Goal: Check status

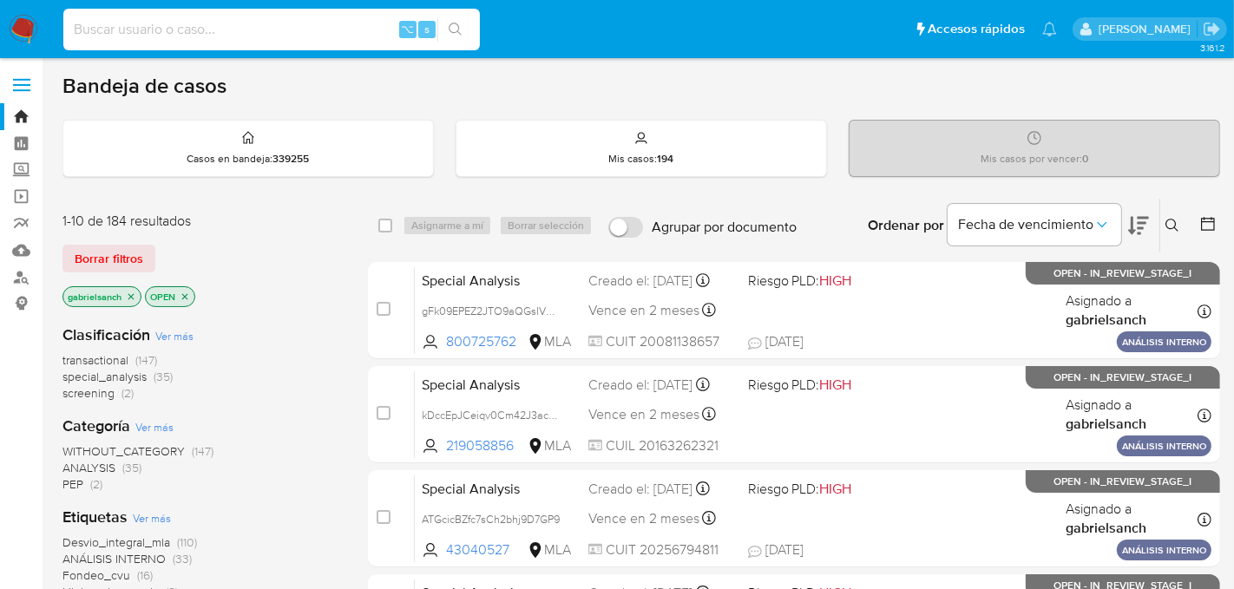
click at [215, 29] on input at bounding box center [271, 29] width 416 height 23
paste input "HFjZ1NNe9szyk9af00JL8TkM"
type input "HFjZ1NNe9szyk9af00JL8TkM"
click at [462, 34] on icon "search-icon" at bounding box center [456, 30] width 14 height 14
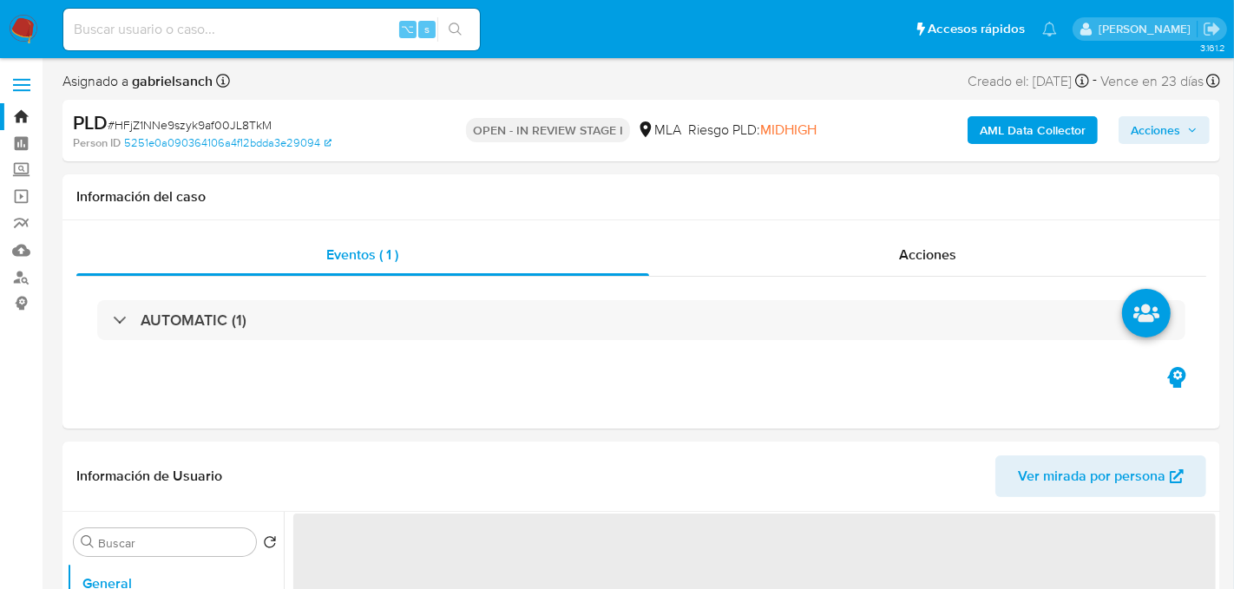
select select "10"
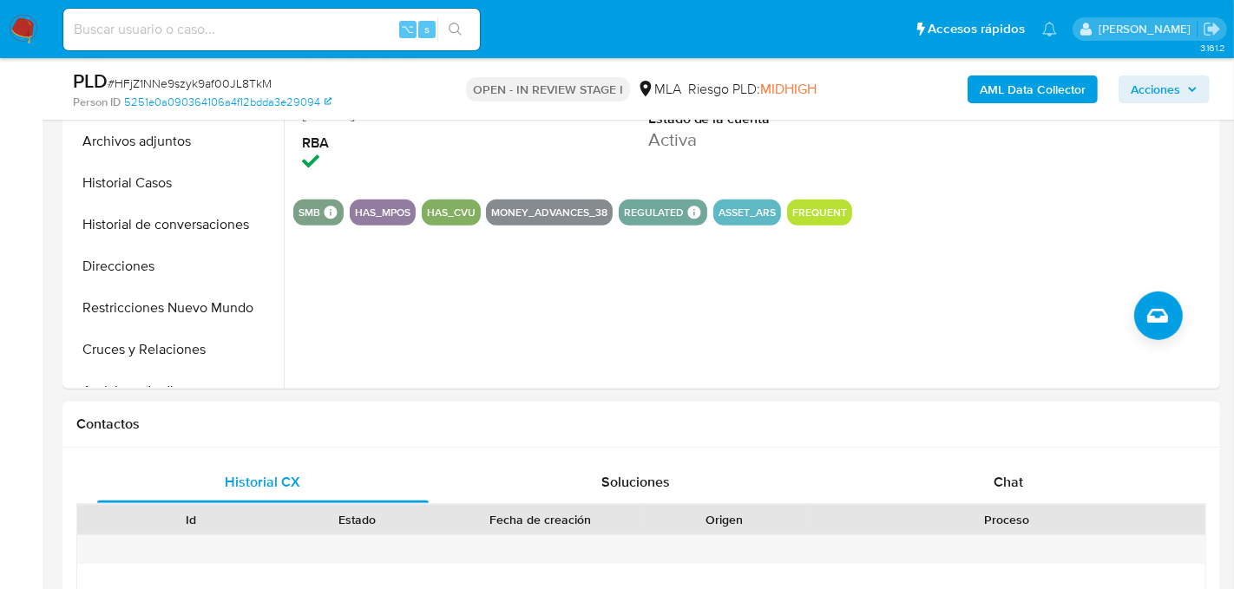
scroll to position [611, 0]
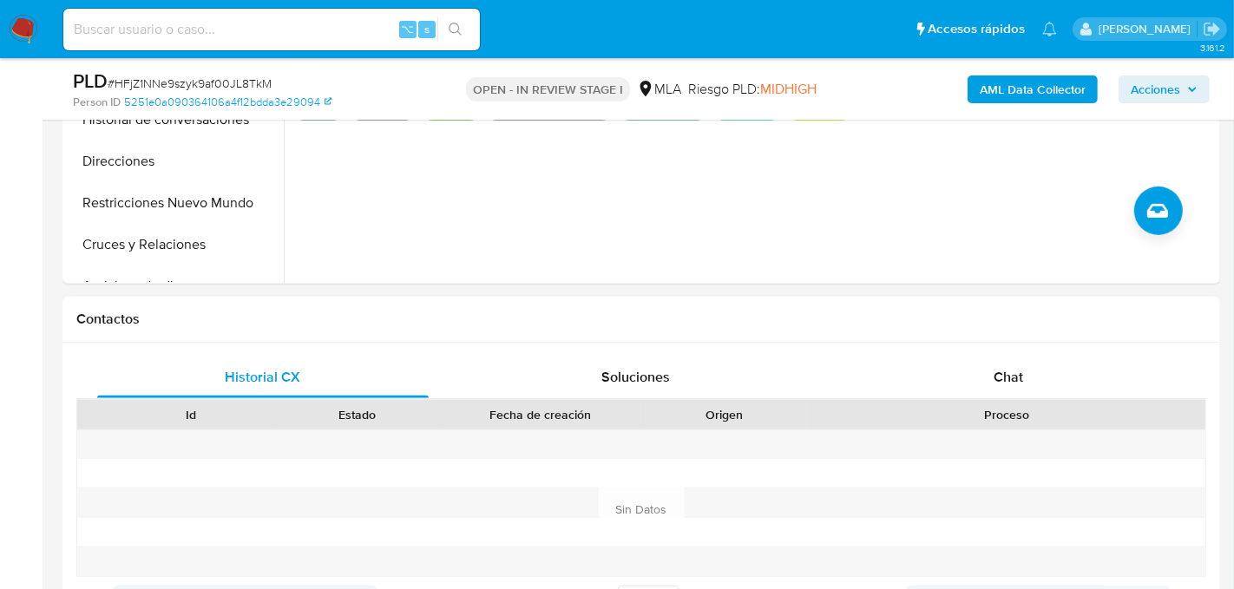
click at [942, 400] on div "Proceso" at bounding box center [1006, 414] width 398 height 29
click at [946, 383] on div "Chat" at bounding box center [1007, 378] width 331 height 42
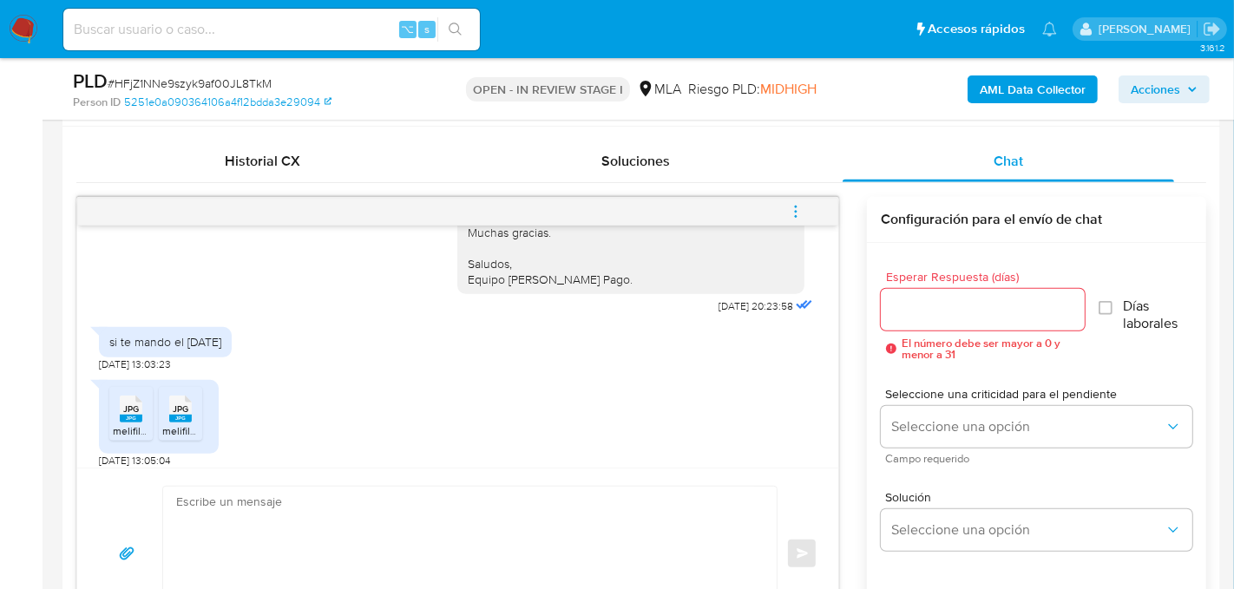
scroll to position [1778, 0]
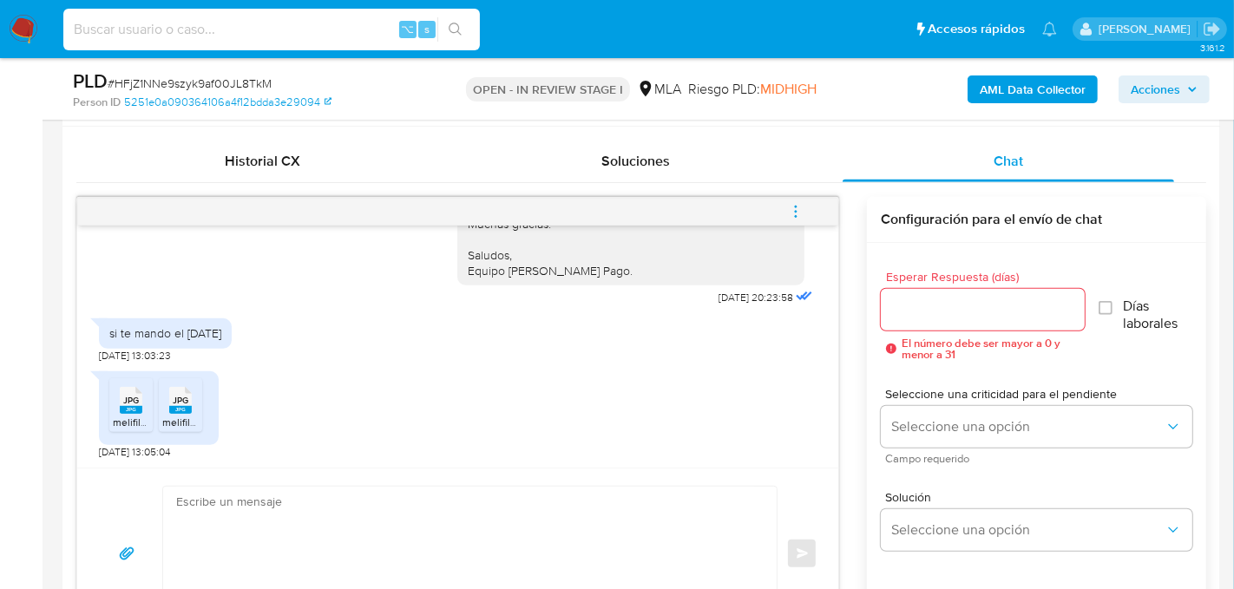
click at [245, 34] on input at bounding box center [271, 29] width 416 height 23
paste input "uZyfltnwpVA6a5i1vpU7MDzY"
type input "uZyfltnwpVA6a5i1vpU7MDzY"
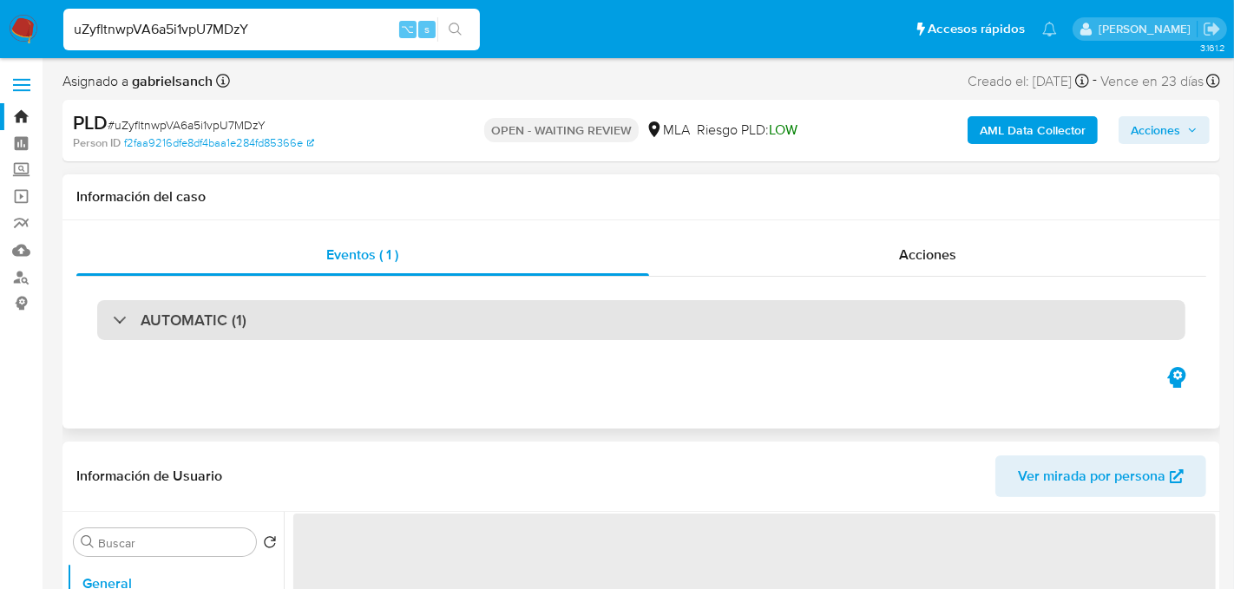
select select "10"
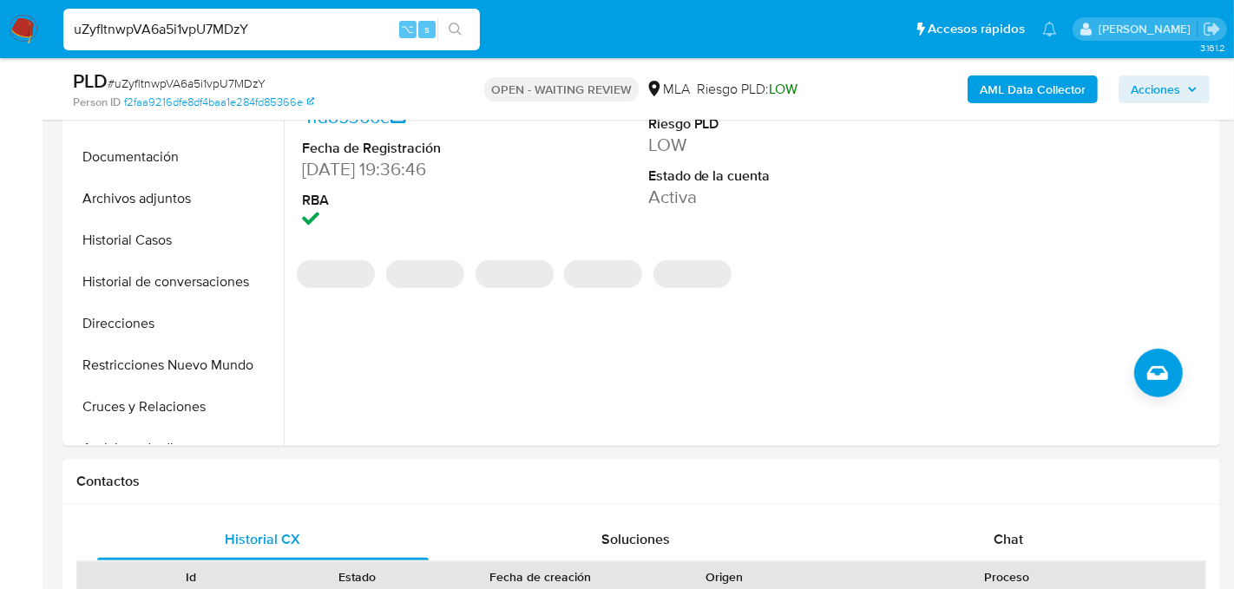
scroll to position [441, 0]
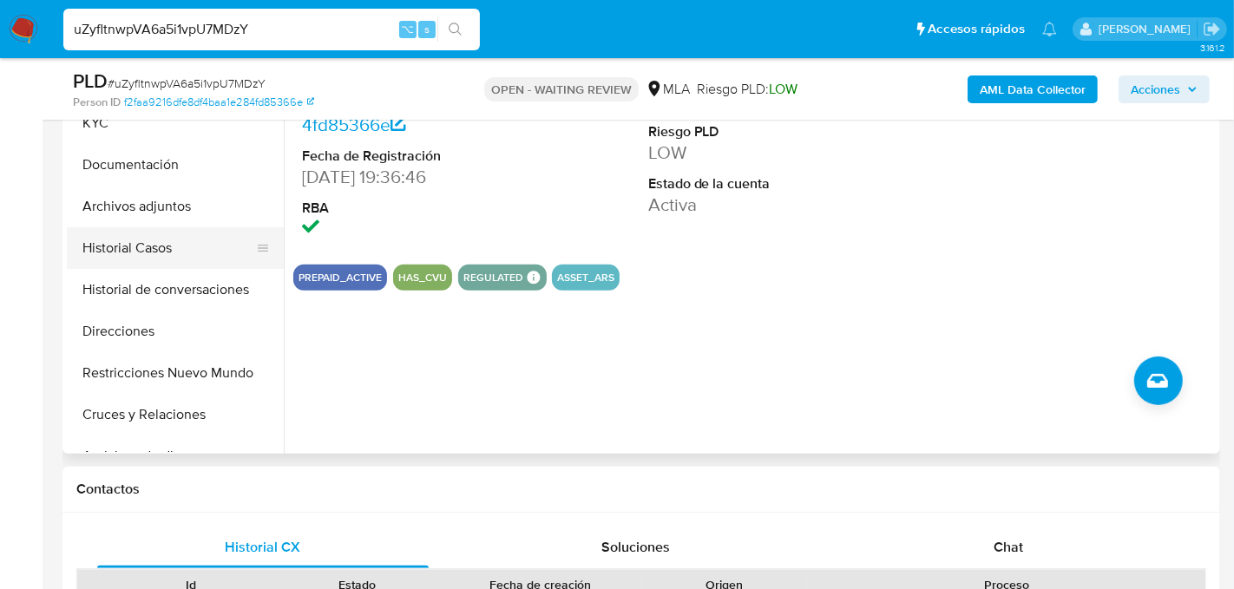
click at [114, 255] on button "Historial Casos" at bounding box center [168, 248] width 203 height 42
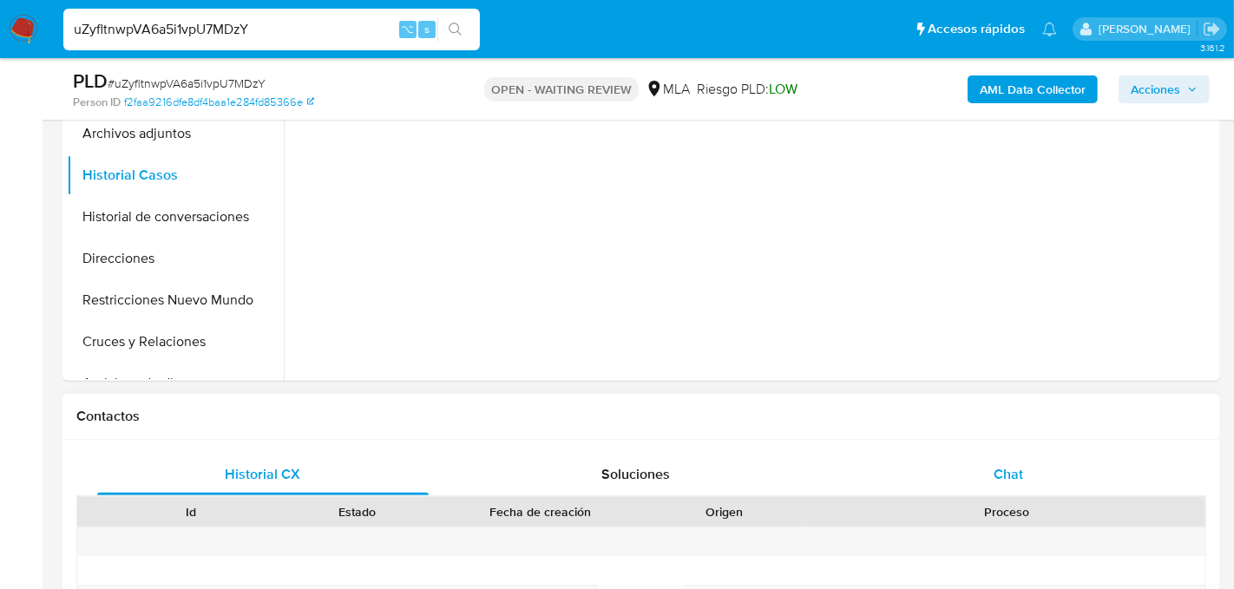
click at [1005, 492] on div "Chat" at bounding box center [1007, 475] width 331 height 42
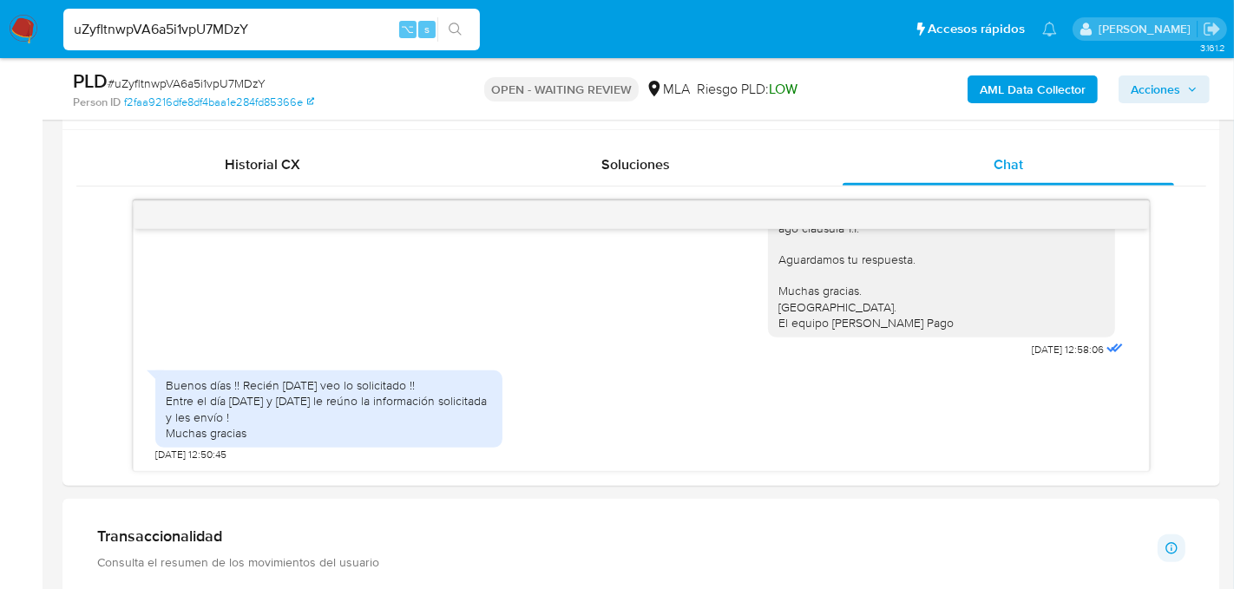
scroll to position [821, 0]
